Goal: Information Seeking & Learning: Check status

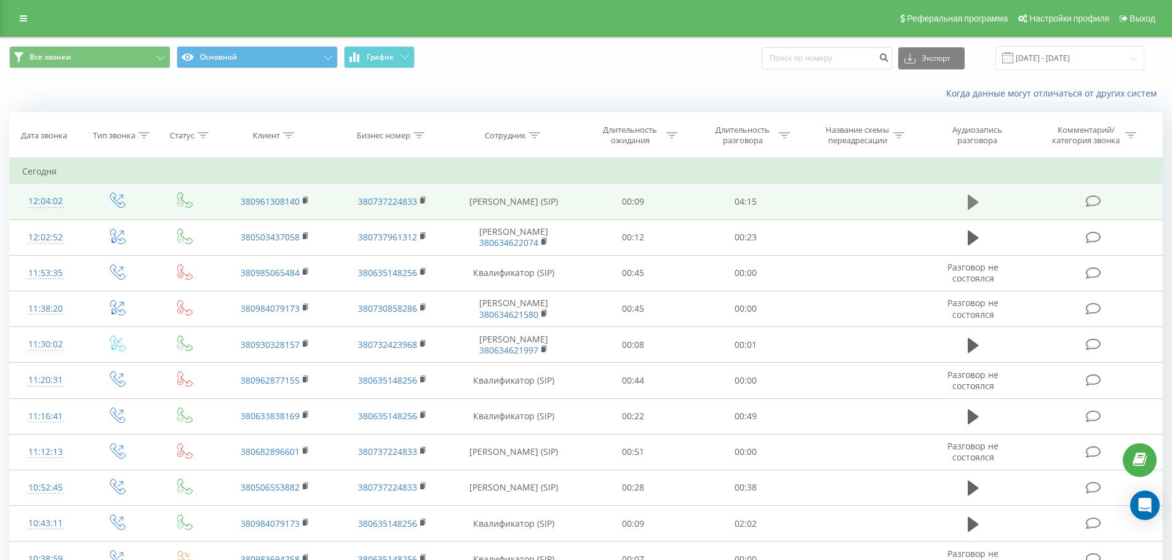
click at [974, 201] on icon at bounding box center [973, 202] width 11 height 15
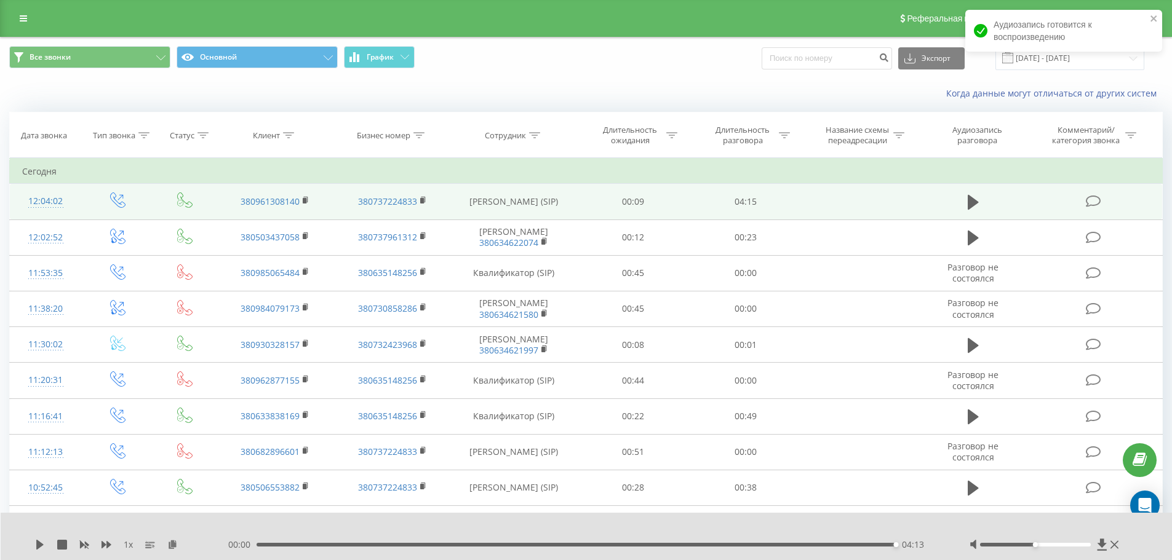
click at [16, 16] on link at bounding box center [23, 18] width 22 height 17
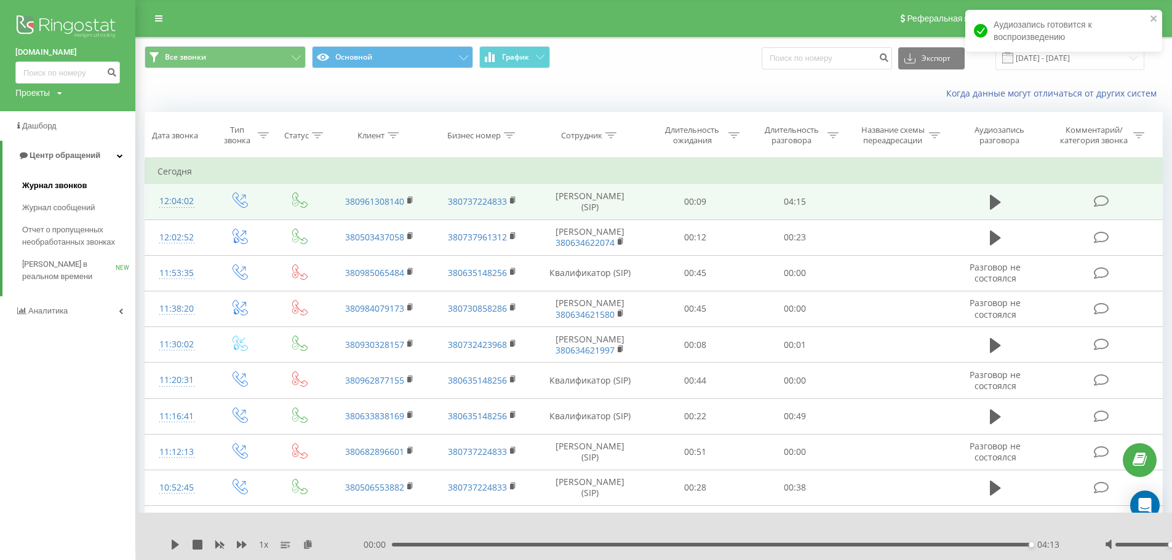
click at [84, 185] on span "Журнал звонков" at bounding box center [54, 186] width 65 height 12
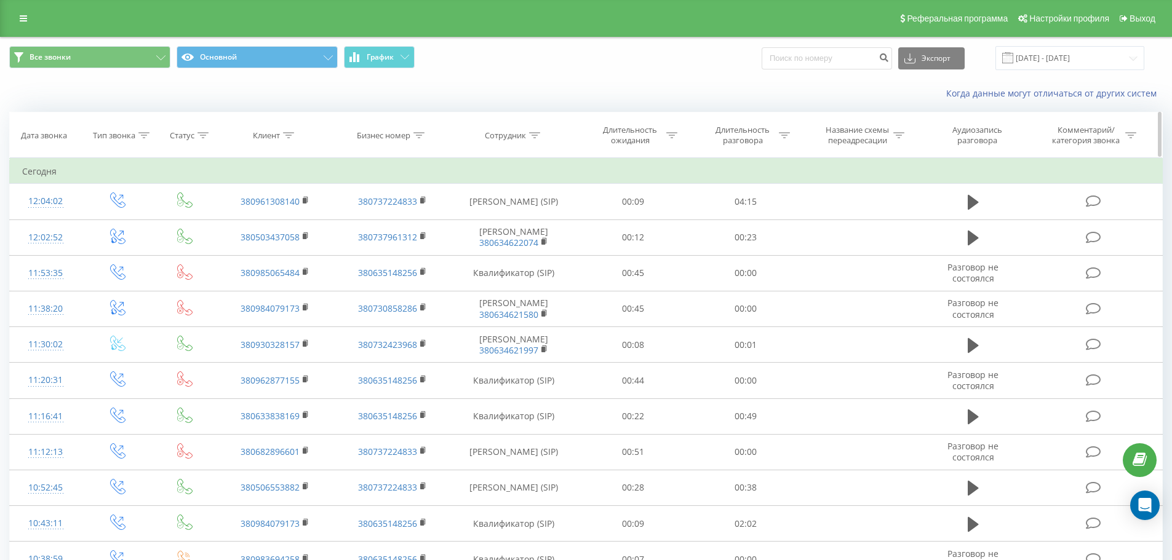
click at [535, 132] on icon at bounding box center [534, 135] width 11 height 6
click at [512, 223] on input "text" at bounding box center [513, 224] width 108 height 22
type input "семенюк"
click at [552, 250] on span "OK" at bounding box center [540, 247] width 34 height 19
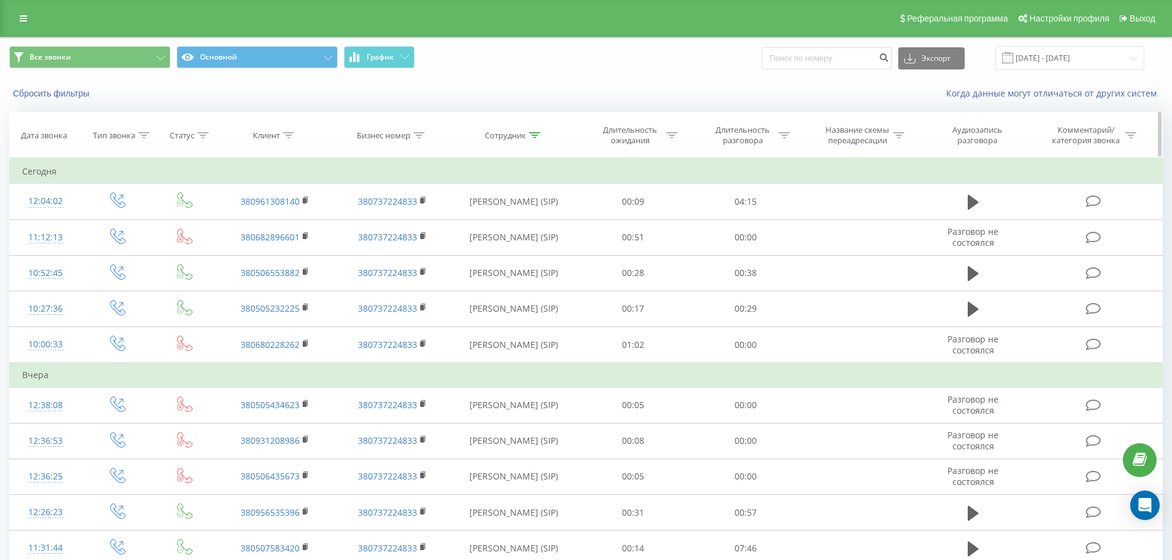
click at [535, 135] on icon at bounding box center [534, 135] width 11 height 6
drag, startPoint x: 500, startPoint y: 222, endPoint x: 459, endPoint y: 227, distance: 41.5
click at [459, 227] on div "Фильтровать по условию Содержит семенюк Отмена OK" at bounding box center [514, 213] width 134 height 111
click at [479, 222] on input "text" at bounding box center [513, 224] width 108 height 22
type input "бакалов"
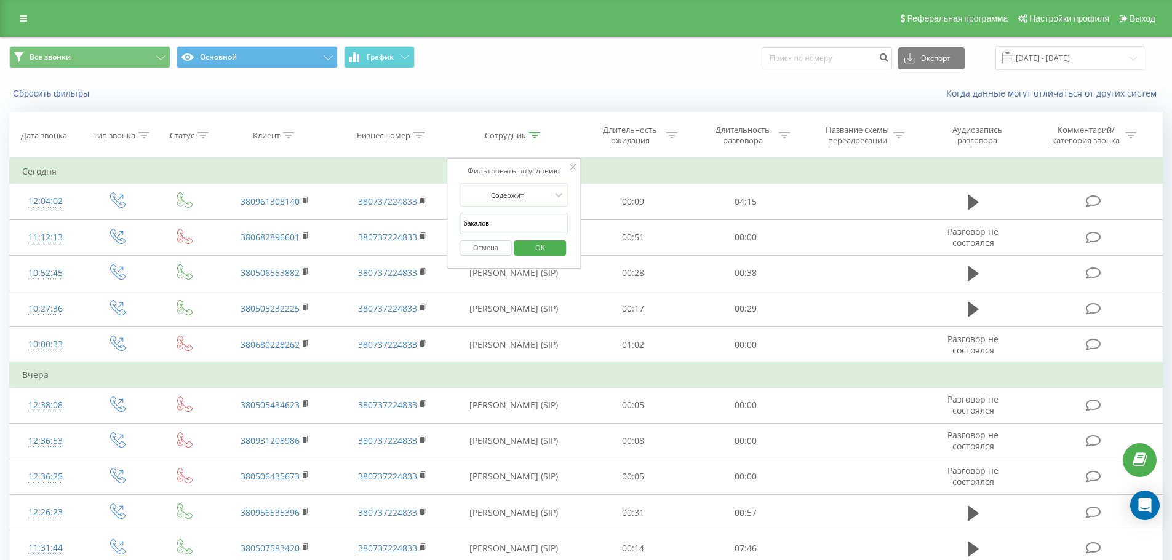
click at [552, 247] on span "OK" at bounding box center [540, 247] width 34 height 19
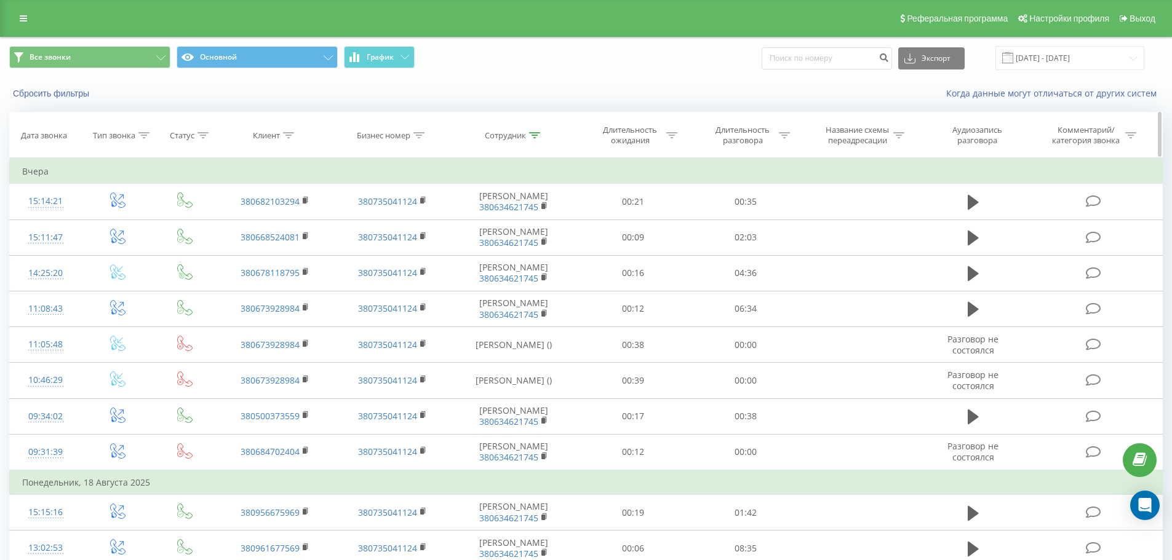
click at [533, 136] on icon at bounding box center [534, 135] width 11 height 6
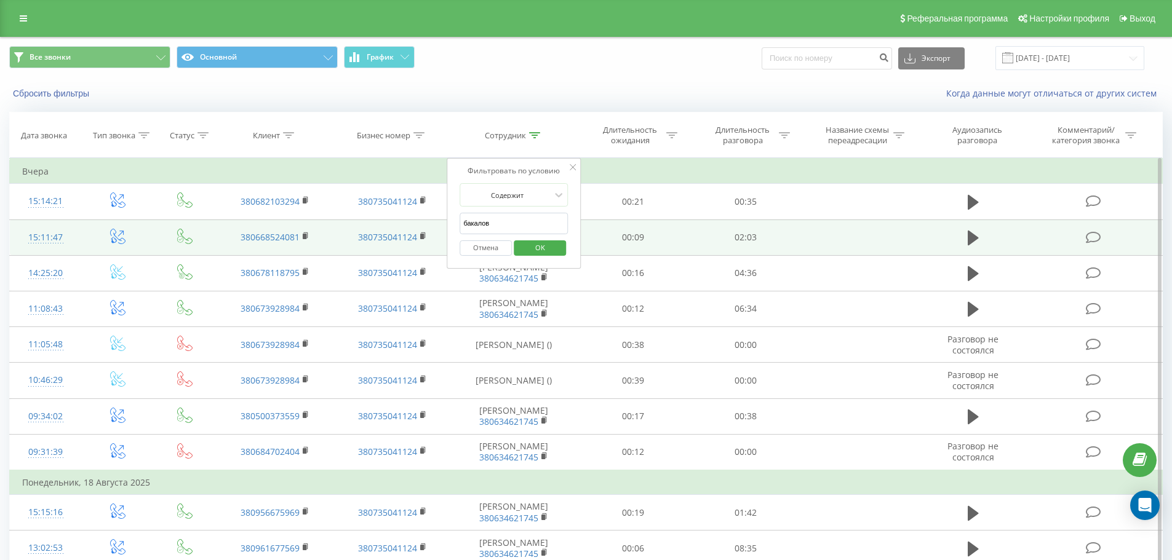
drag, startPoint x: 504, startPoint y: 221, endPoint x: 440, endPoint y: 229, distance: 64.5
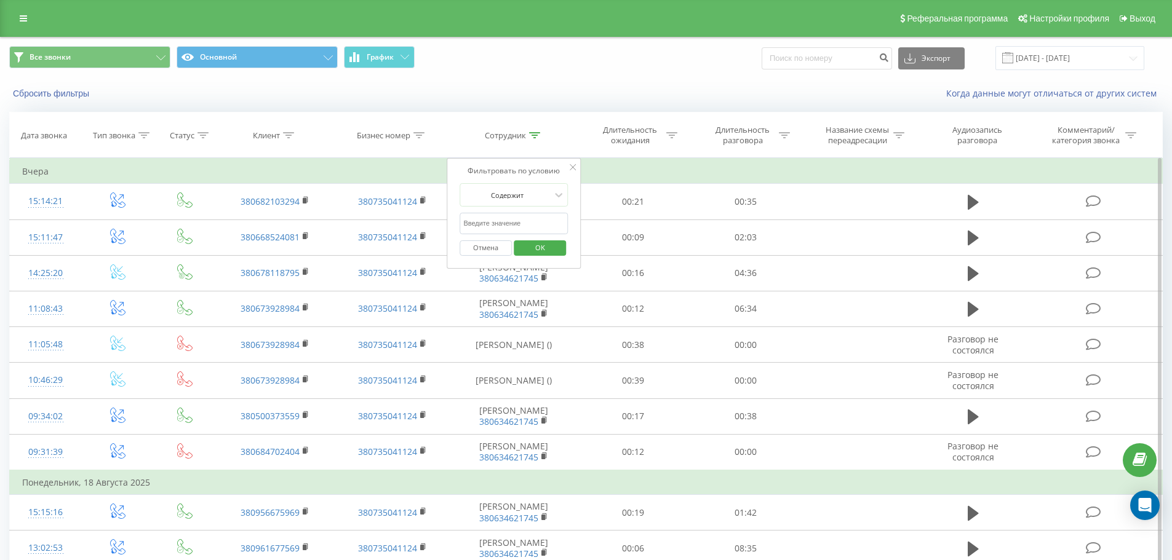
click at [465, 223] on input "text" at bounding box center [513, 224] width 108 height 22
type input "шевцов"
click at [540, 248] on span "OK" at bounding box center [540, 247] width 34 height 19
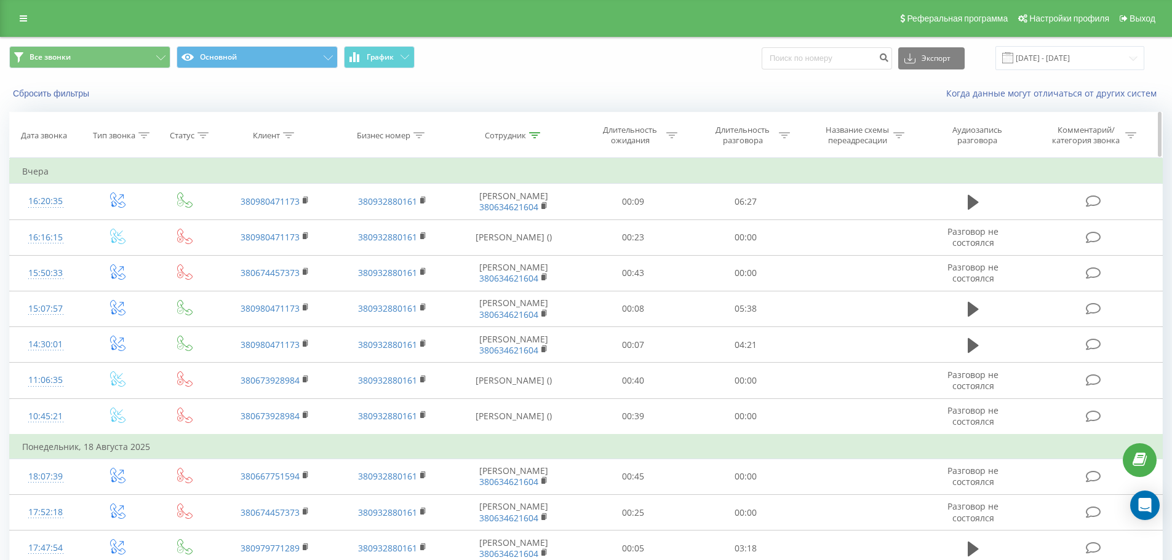
click at [534, 136] on icon at bounding box center [534, 135] width 11 height 6
drag, startPoint x: 519, startPoint y: 225, endPoint x: 453, endPoint y: 228, distance: 65.9
click at [453, 228] on div "Фильтровать по условию Содержит шевцов Отмена OK" at bounding box center [514, 213] width 134 height 111
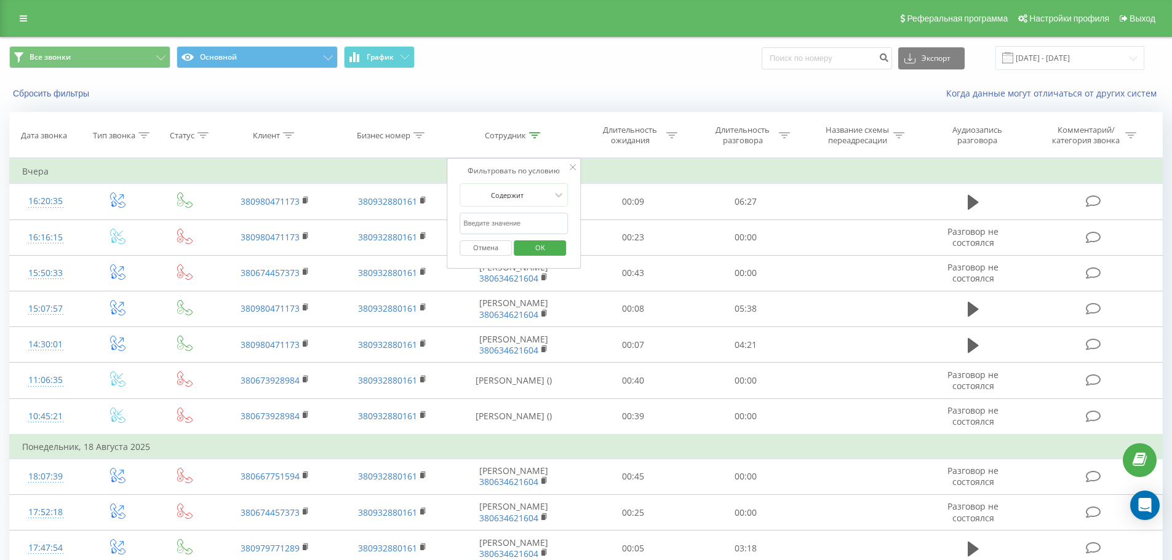
click at [496, 226] on input "text" at bounding box center [513, 224] width 108 height 22
type input "солонар"
click at [541, 252] on span "OK" at bounding box center [540, 247] width 34 height 19
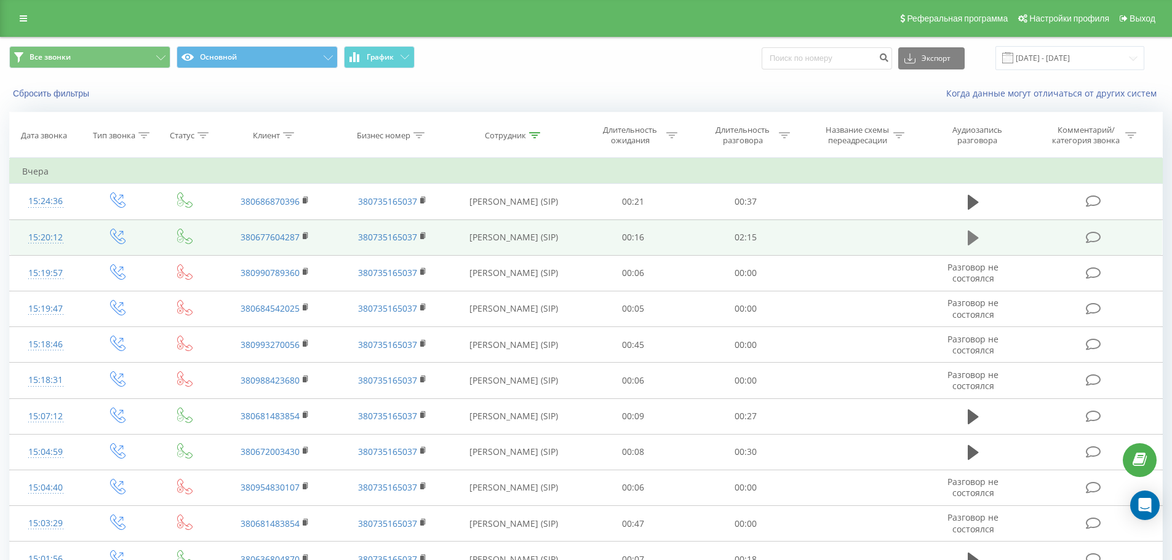
click at [971, 239] on icon at bounding box center [973, 238] width 11 height 15
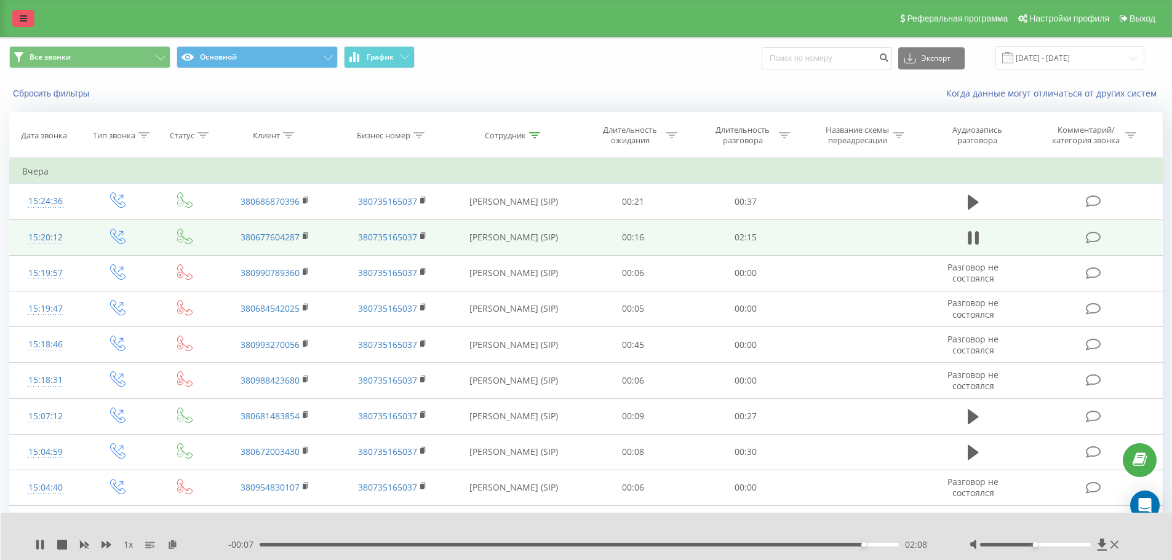
click at [17, 17] on link at bounding box center [23, 18] width 22 height 17
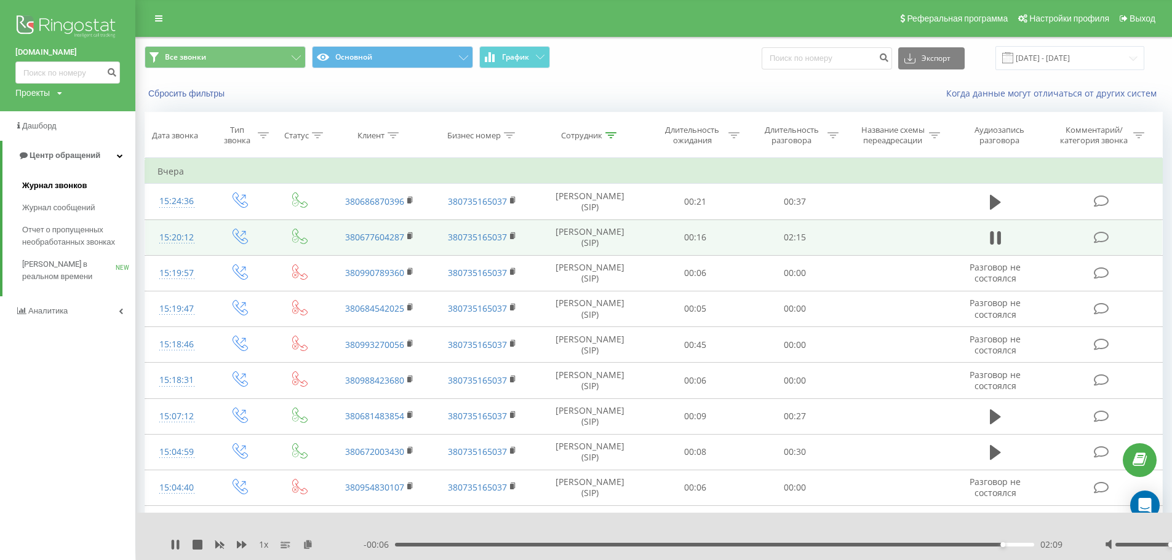
click at [55, 188] on span "Журнал звонков" at bounding box center [54, 186] width 65 height 12
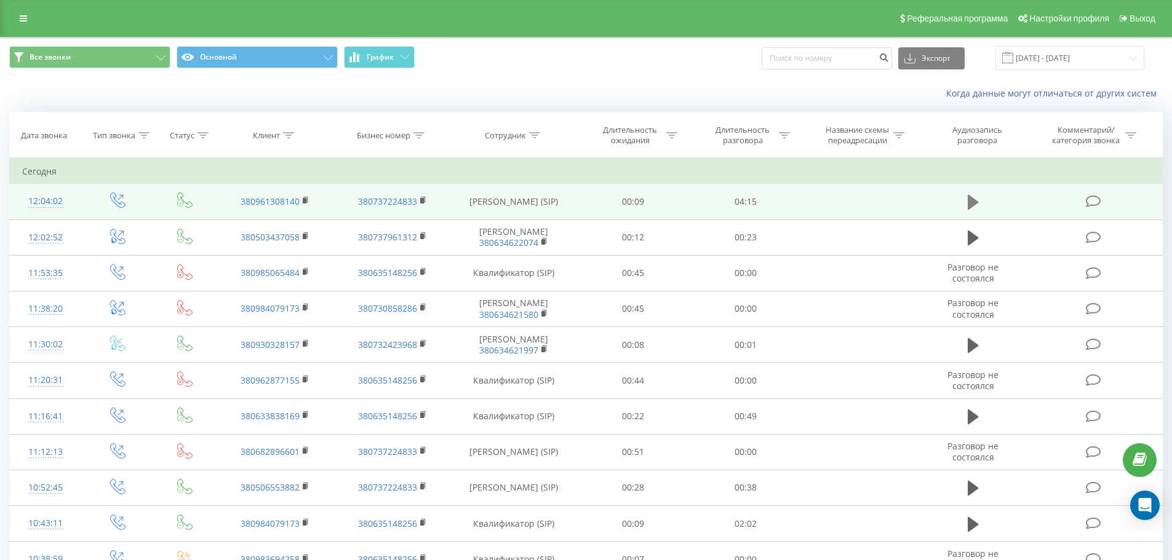
click at [975, 205] on icon at bounding box center [973, 202] width 11 height 17
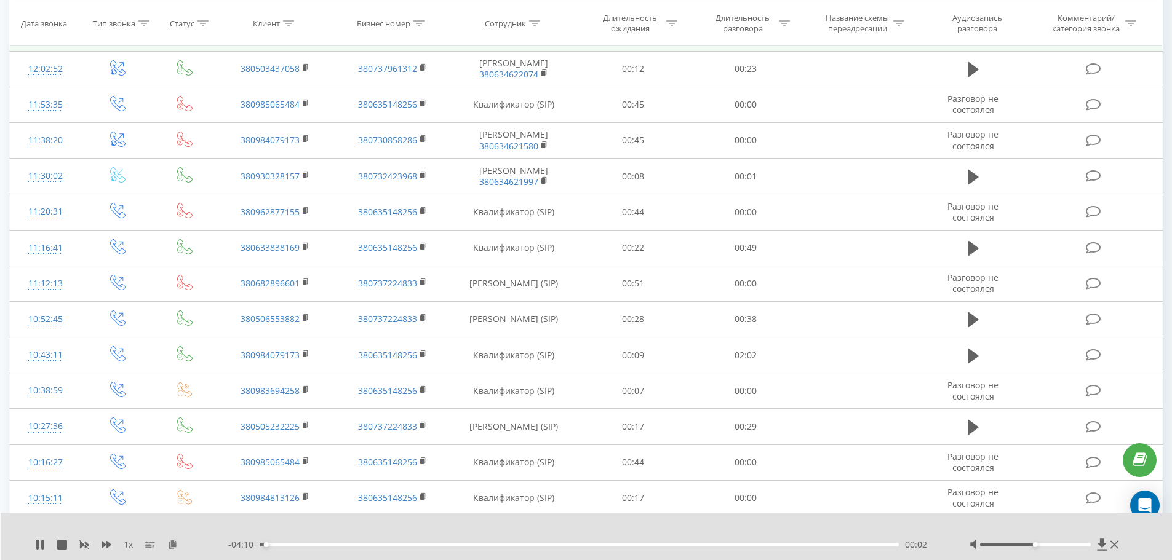
scroll to position [62, 0]
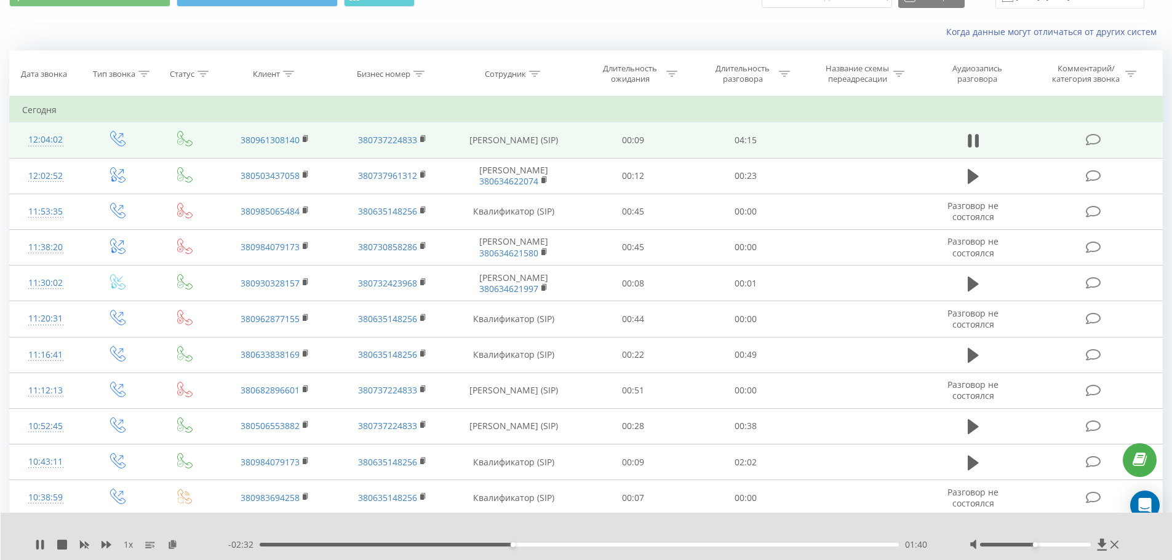
click at [463, 545] on div "01:40" at bounding box center [580, 545] width 640 height 4
click at [437, 544] on div "01:27" at bounding box center [580, 545] width 640 height 4
click at [440, 544] on div "01:11" at bounding box center [580, 545] width 640 height 4
click at [447, 543] on div "- 02:43 01:30 01:30" at bounding box center [583, 545] width 710 height 12
click at [447, 544] on div "01:30" at bounding box center [580, 545] width 640 height 4
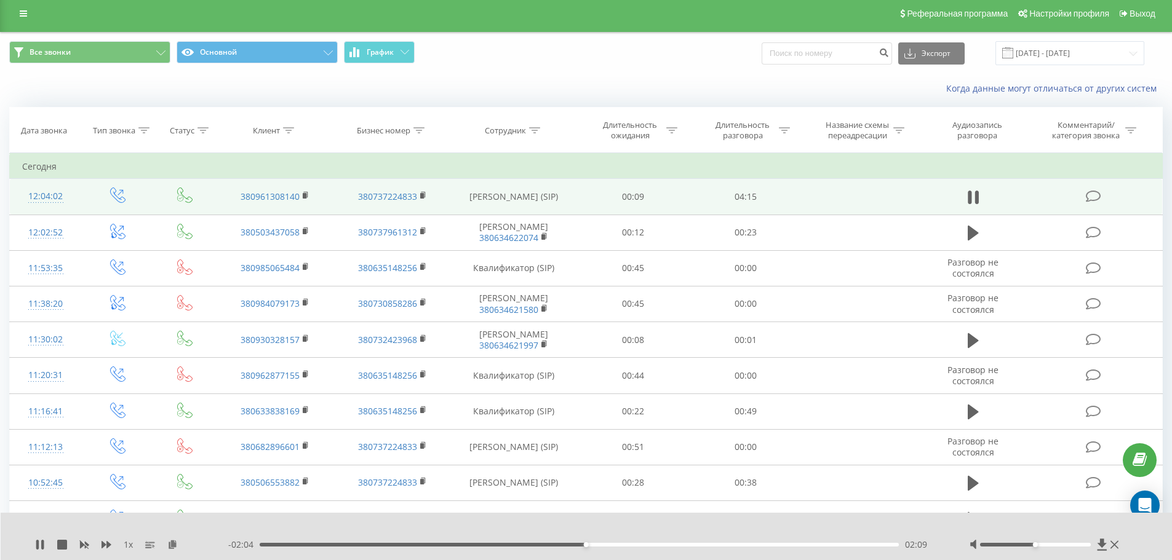
scroll to position [0, 0]
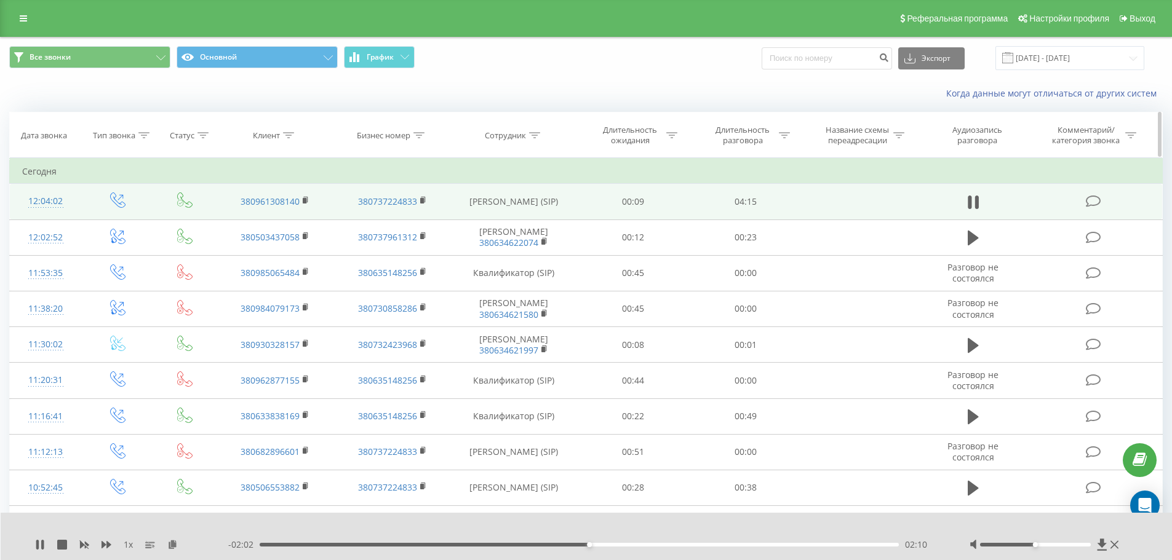
click at [538, 137] on icon at bounding box center [534, 135] width 11 height 6
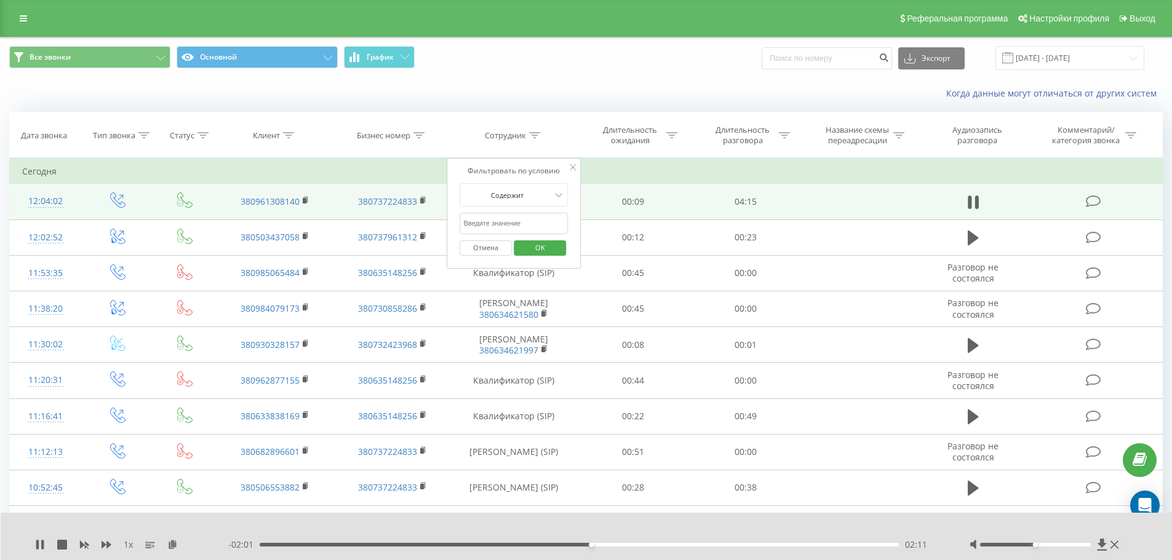
click at [508, 221] on input "text" at bounding box center [513, 224] width 108 height 22
type input "семенюк"
click at [540, 251] on span "OK" at bounding box center [540, 247] width 34 height 19
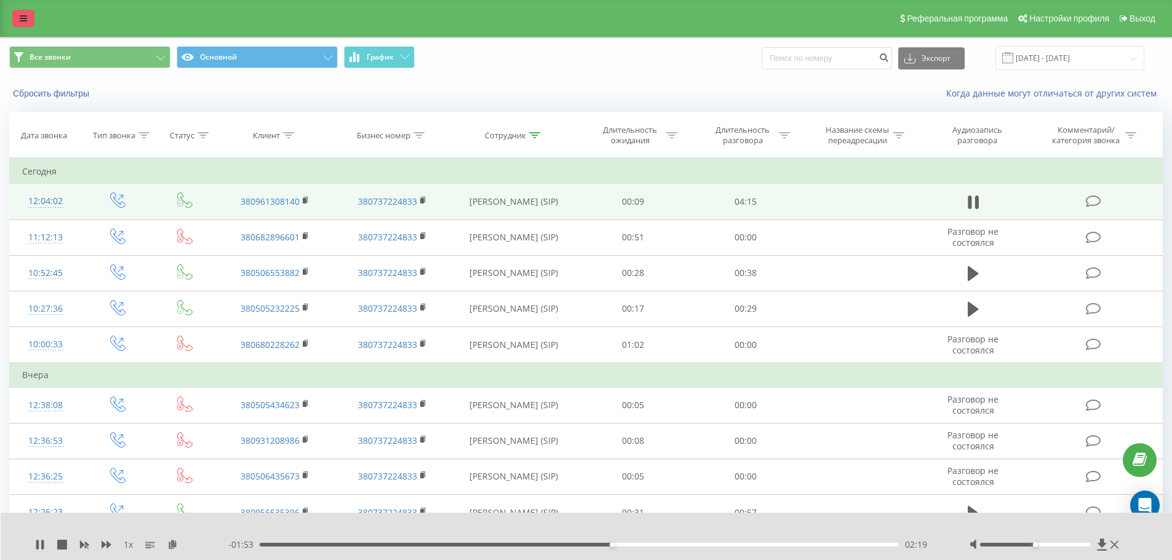
click at [21, 18] on icon at bounding box center [23, 18] width 7 height 9
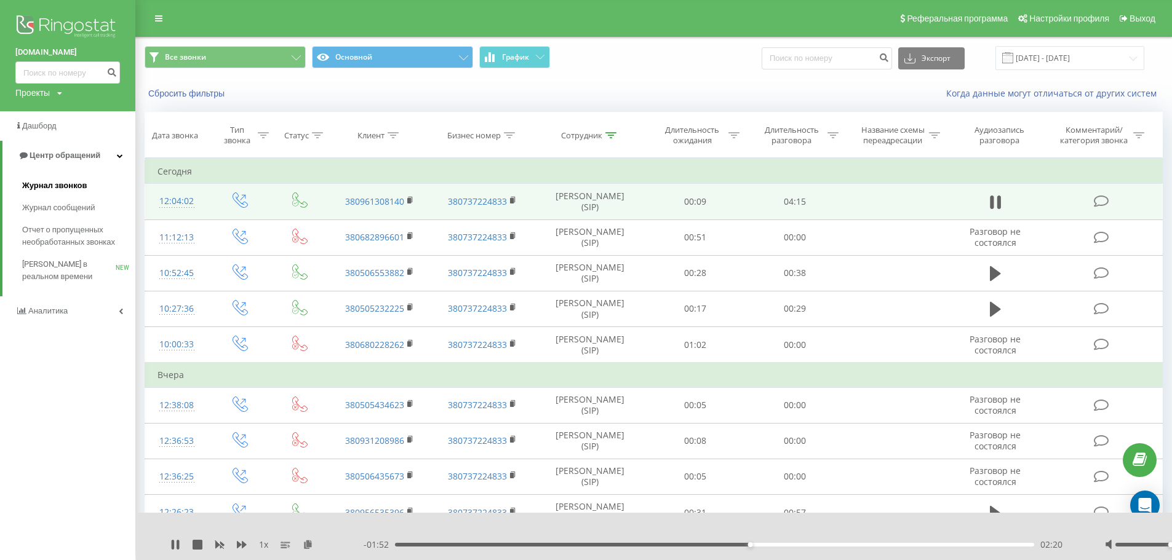
click at [66, 189] on span "Журнал звонков" at bounding box center [54, 186] width 65 height 12
